Goal: Book appointment/travel/reservation

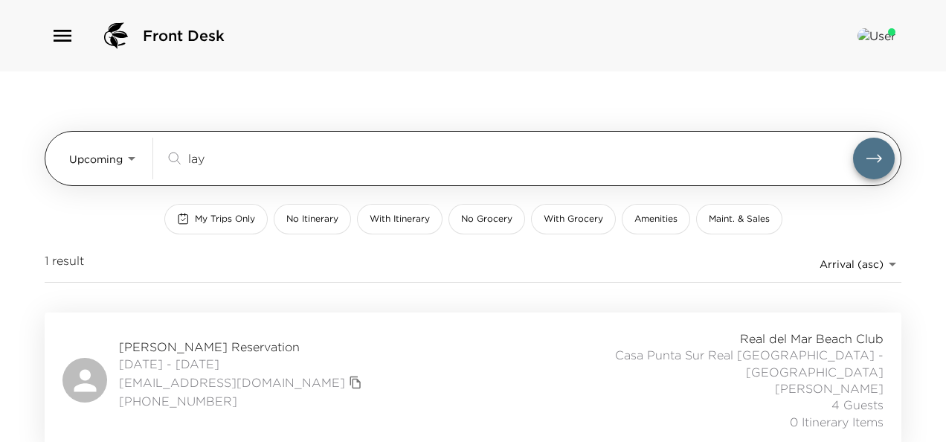
click at [237, 158] on input "lay" at bounding box center [520, 158] width 665 height 17
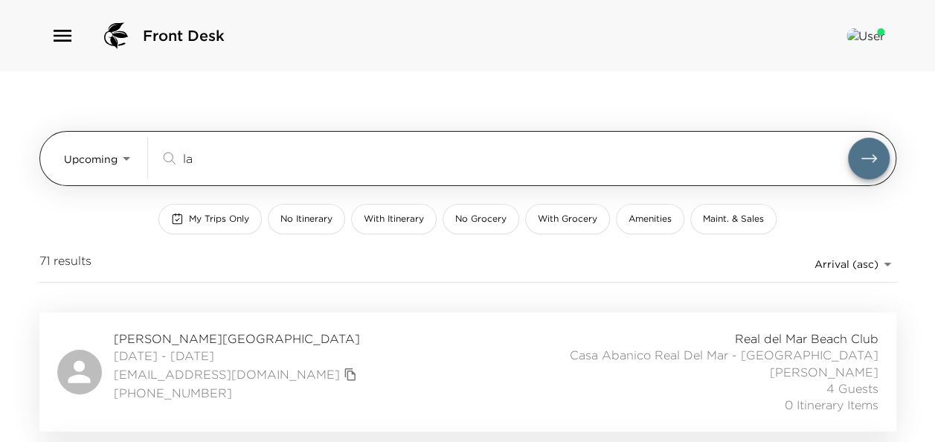
type input "l"
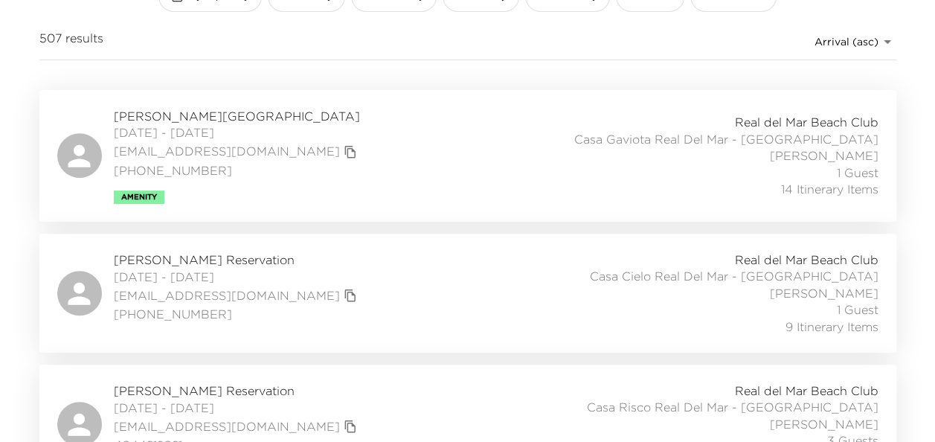
scroll to position [223, 0]
click at [216, 252] on span "[PERSON_NAME] Reservation" at bounding box center [237, 259] width 247 height 16
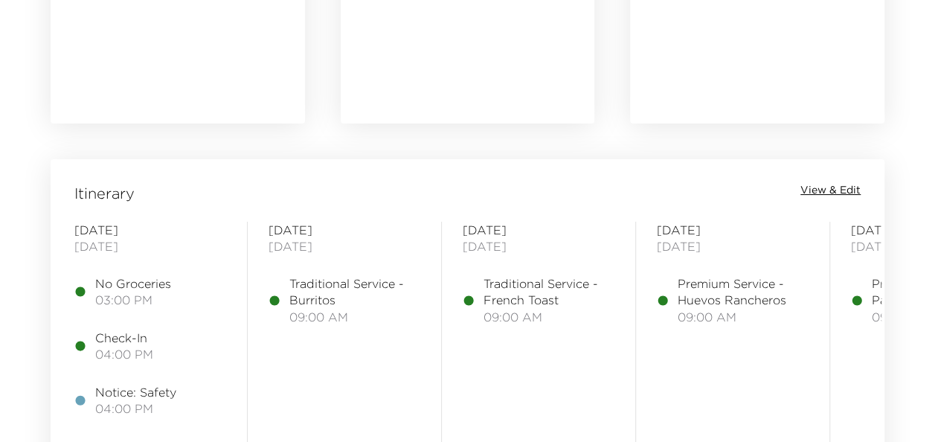
scroll to position [1116, 0]
